Goal: Task Accomplishment & Management: Use online tool/utility

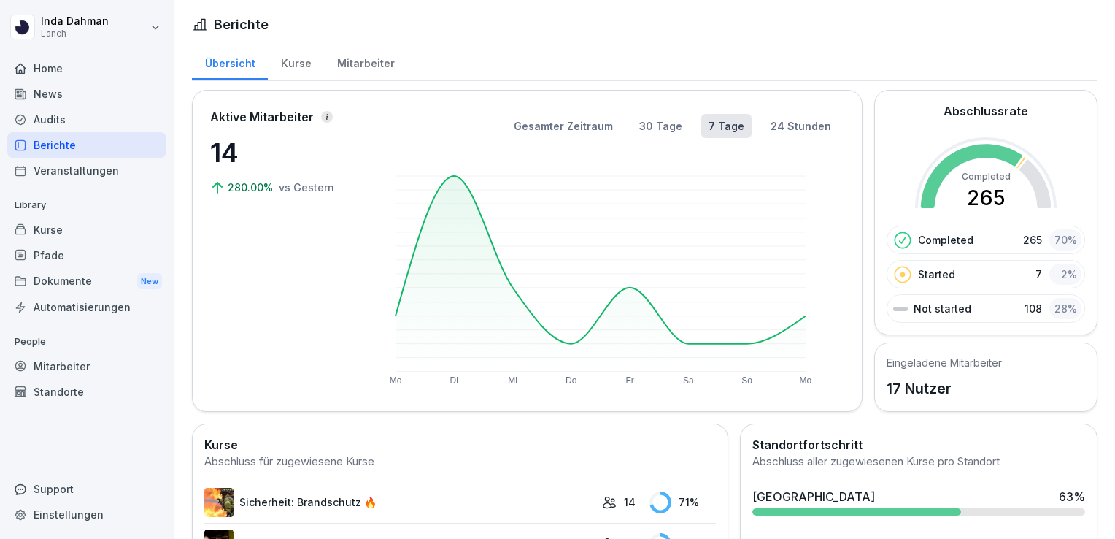
click at [283, 63] on div "Kurse" at bounding box center [296, 61] width 56 height 37
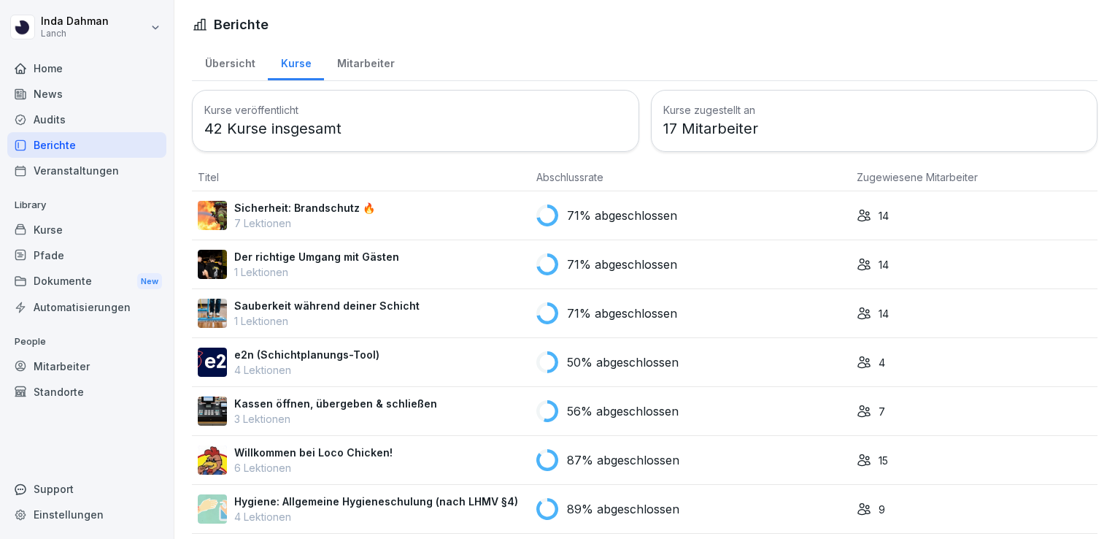
click at [369, 67] on div "Mitarbeiter" at bounding box center [365, 61] width 83 height 37
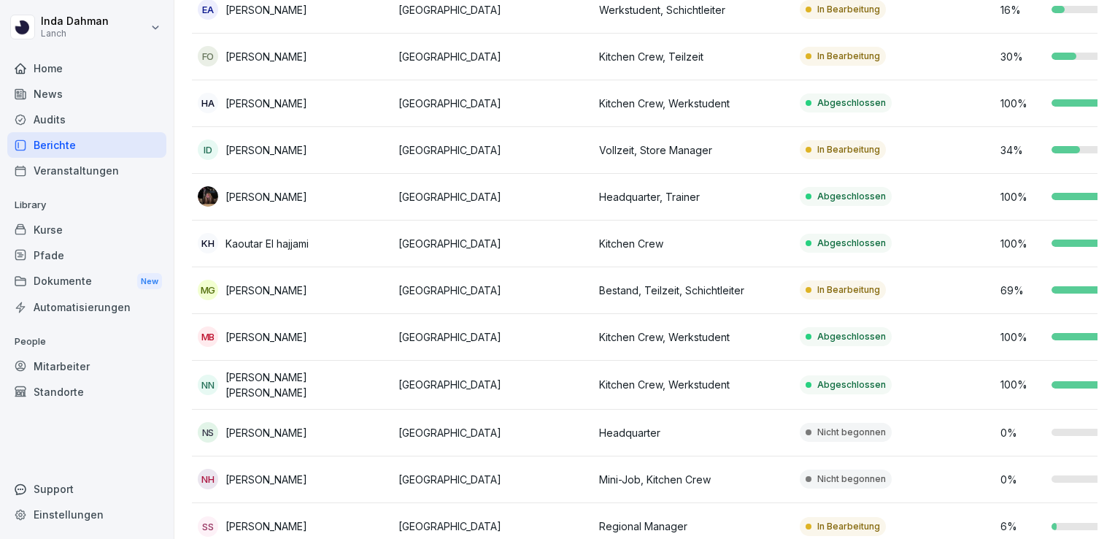
scroll to position [450, 0]
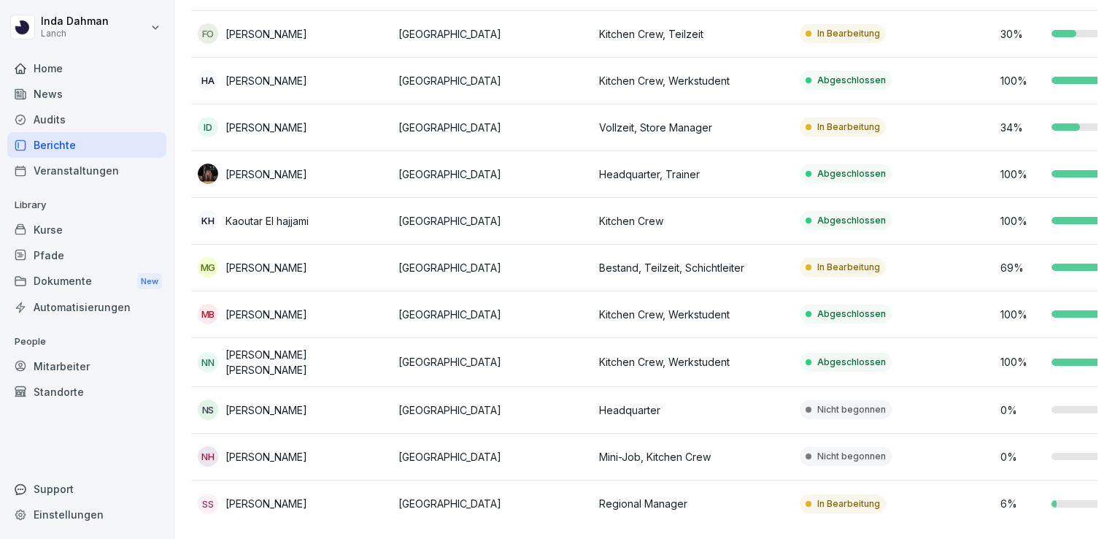
click at [860, 450] on p "Nicht begonnen" at bounding box center [851, 456] width 69 height 13
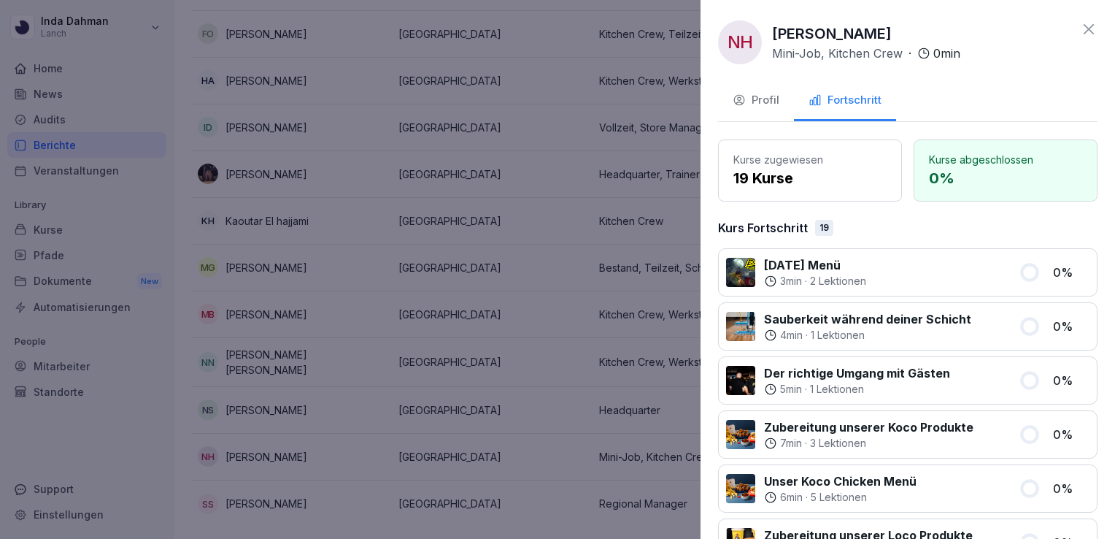
click at [776, 87] on button "Profil" at bounding box center [756, 101] width 76 height 39
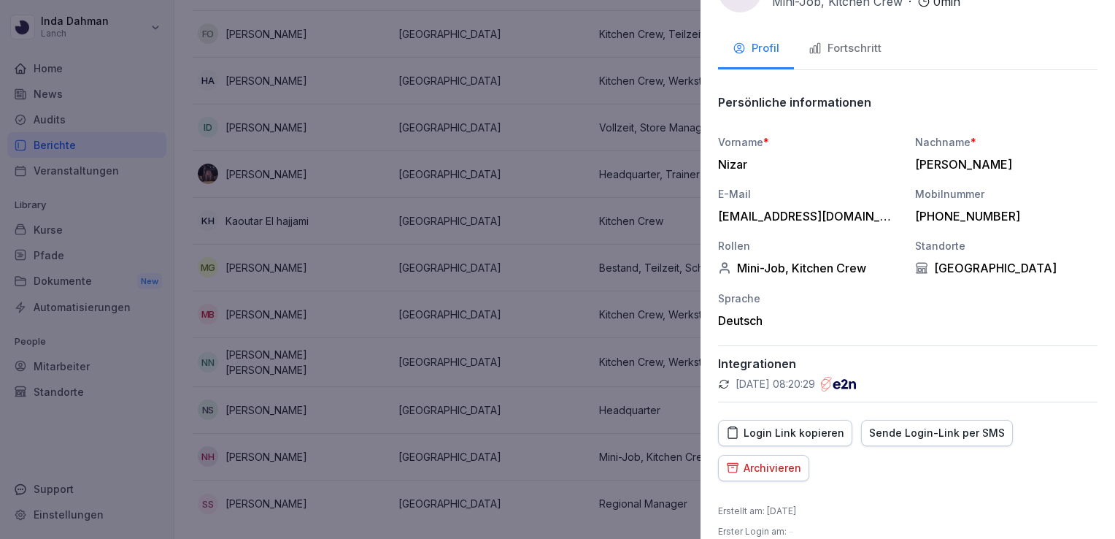
scroll to position [69, 0]
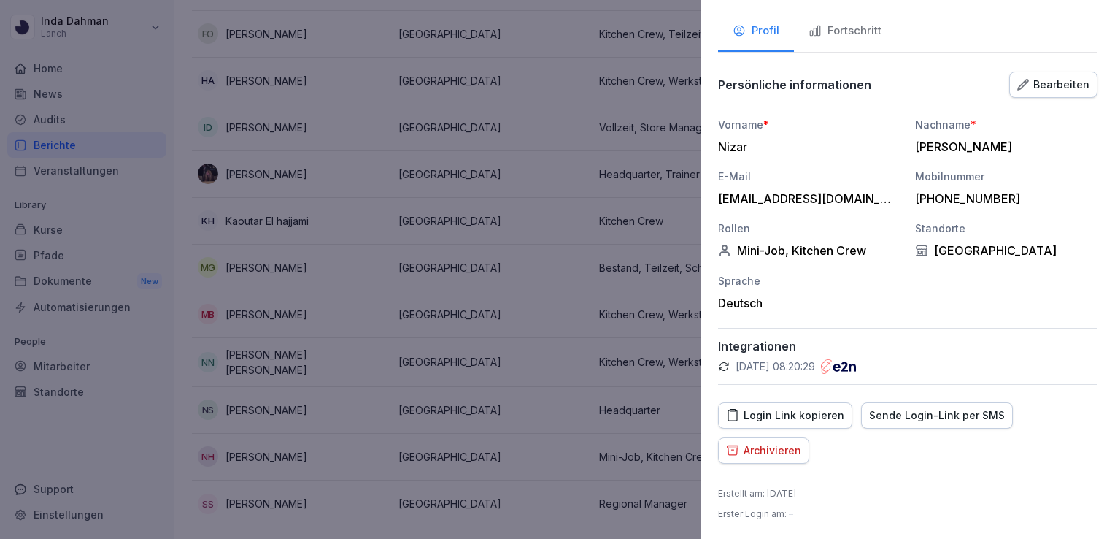
click at [876, 416] on div "Sende Login-Link per SMS" at bounding box center [937, 415] width 136 height 16
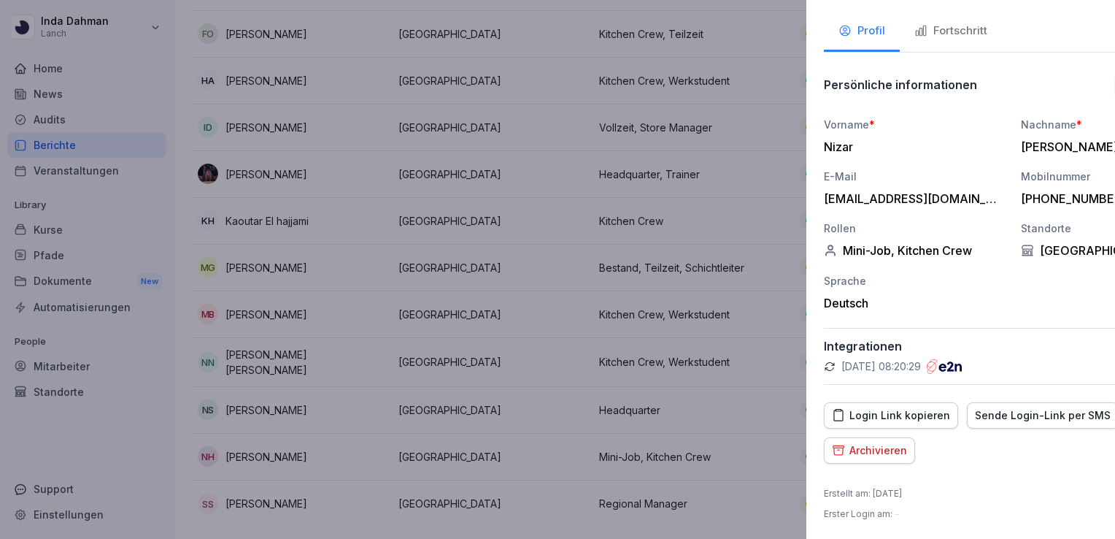
click at [528, 182] on div at bounding box center [557, 269] width 1115 height 539
